Goal: Understand process/instructions

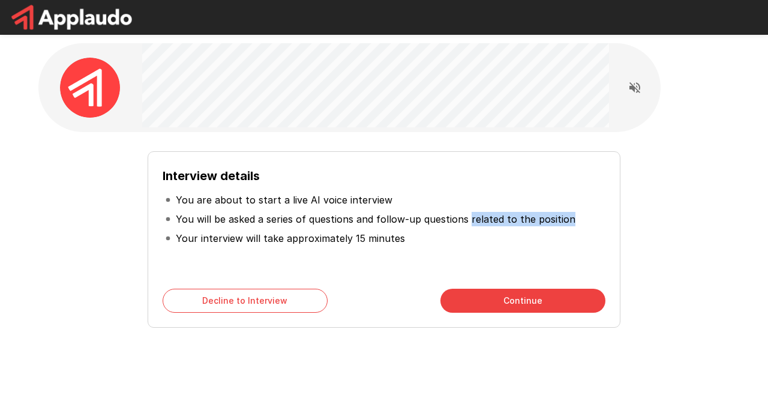
drag, startPoint x: 466, startPoint y: 218, endPoint x: 564, endPoint y: 220, distance: 97.9
click at [564, 220] on p "You will be asked a series of questions and follow-up questions related to the …" at bounding box center [376, 219] width 400 height 14
